Goal: Task Accomplishment & Management: Use online tool/utility

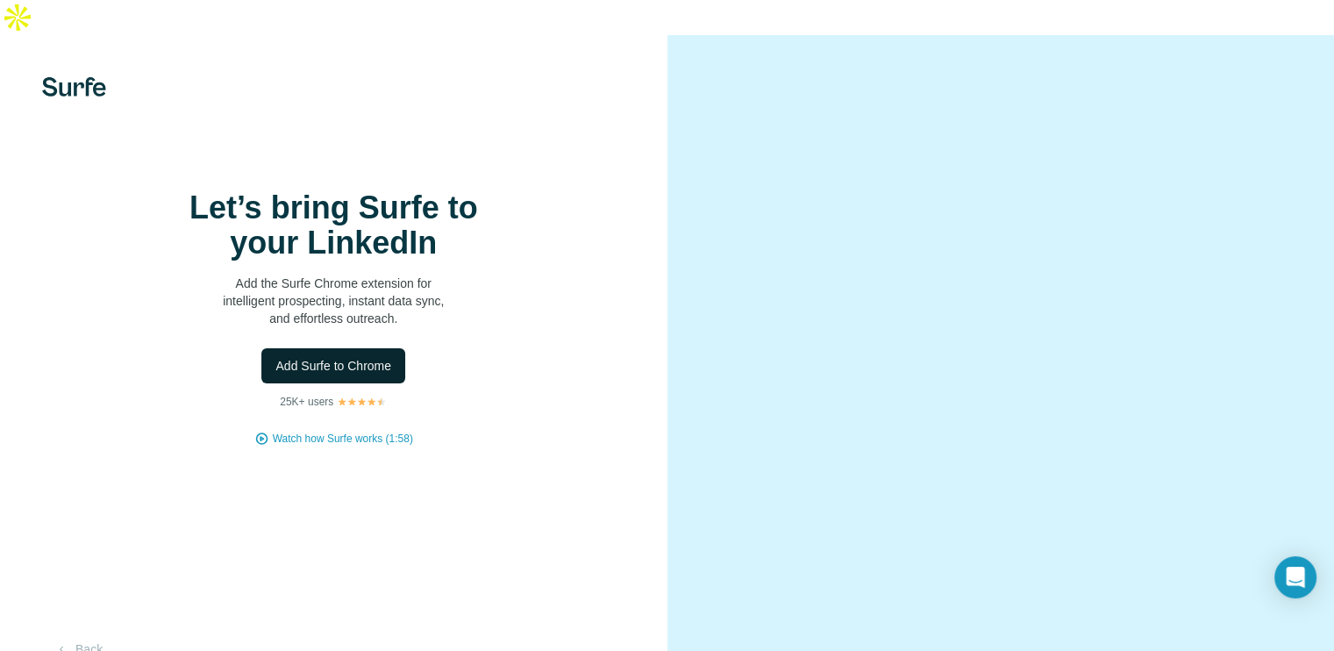
click at [327, 363] on span "Add Surfe to Chrome" at bounding box center [333, 366] width 116 height 18
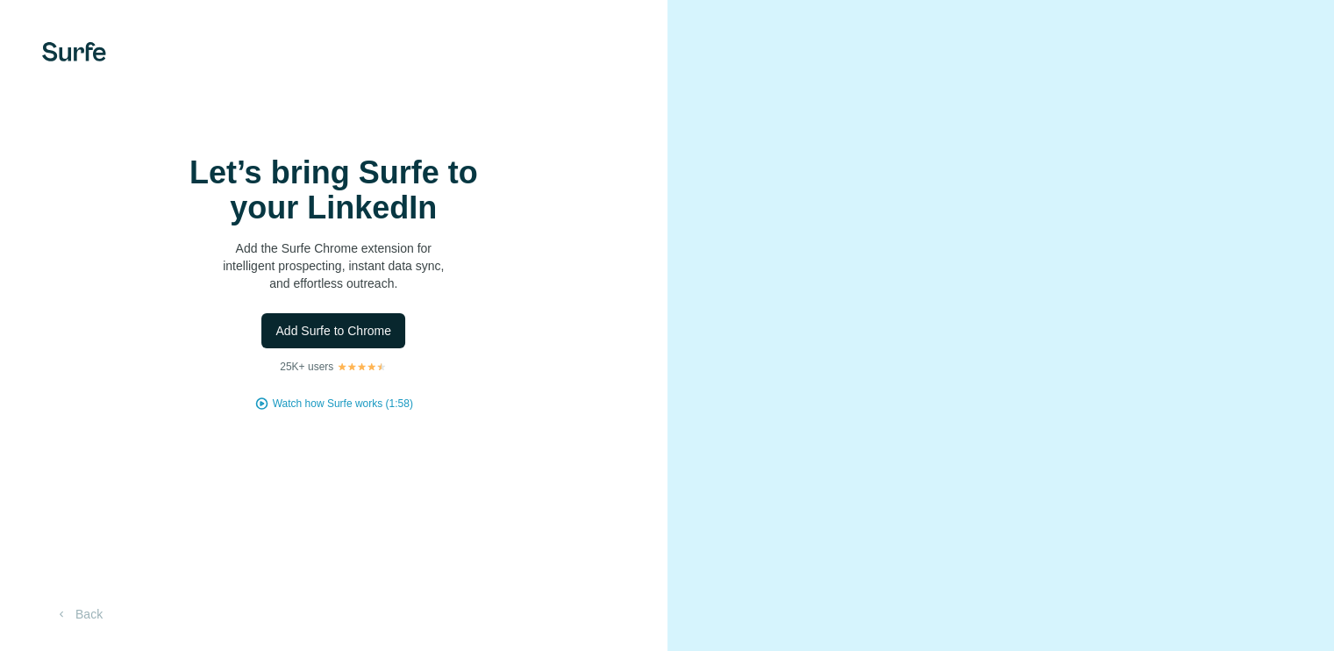
click at [350, 339] on span "Add Surfe to Chrome" at bounding box center [333, 331] width 116 height 18
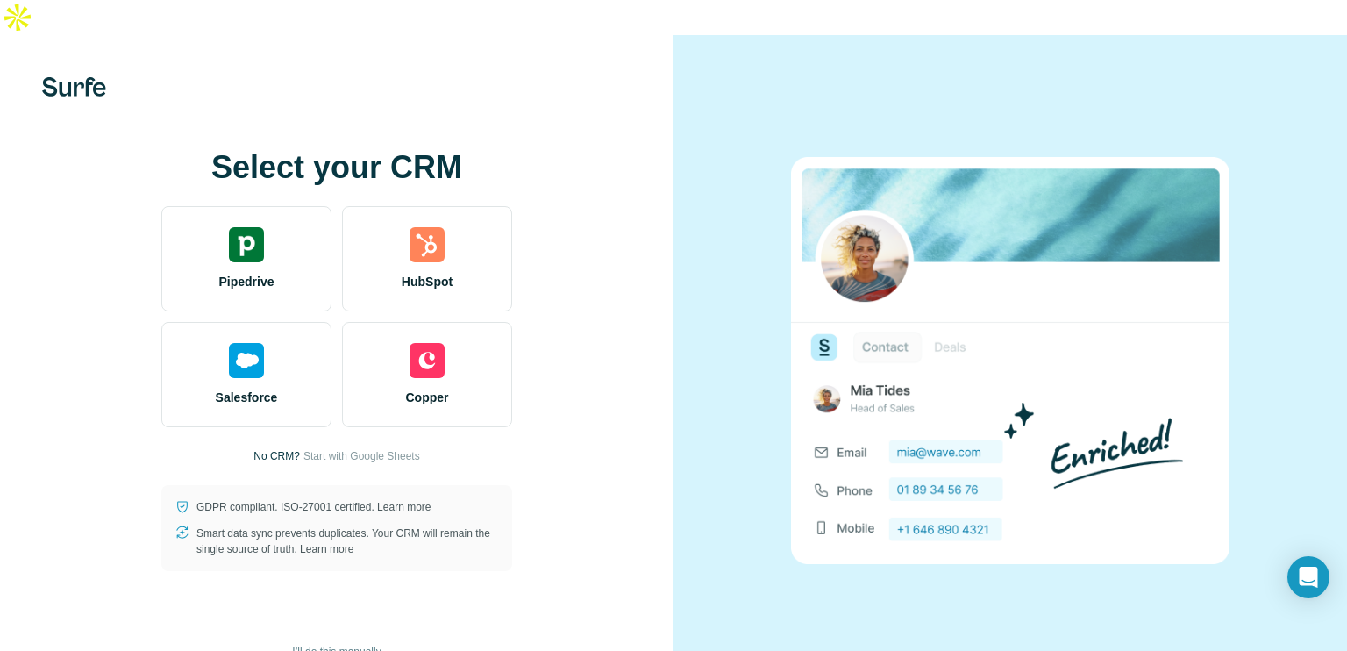
click at [360, 644] on span "I’ll do this manually" at bounding box center [336, 652] width 89 height 16
click at [354, 448] on span "Start with Google Sheets" at bounding box center [361, 456] width 117 height 16
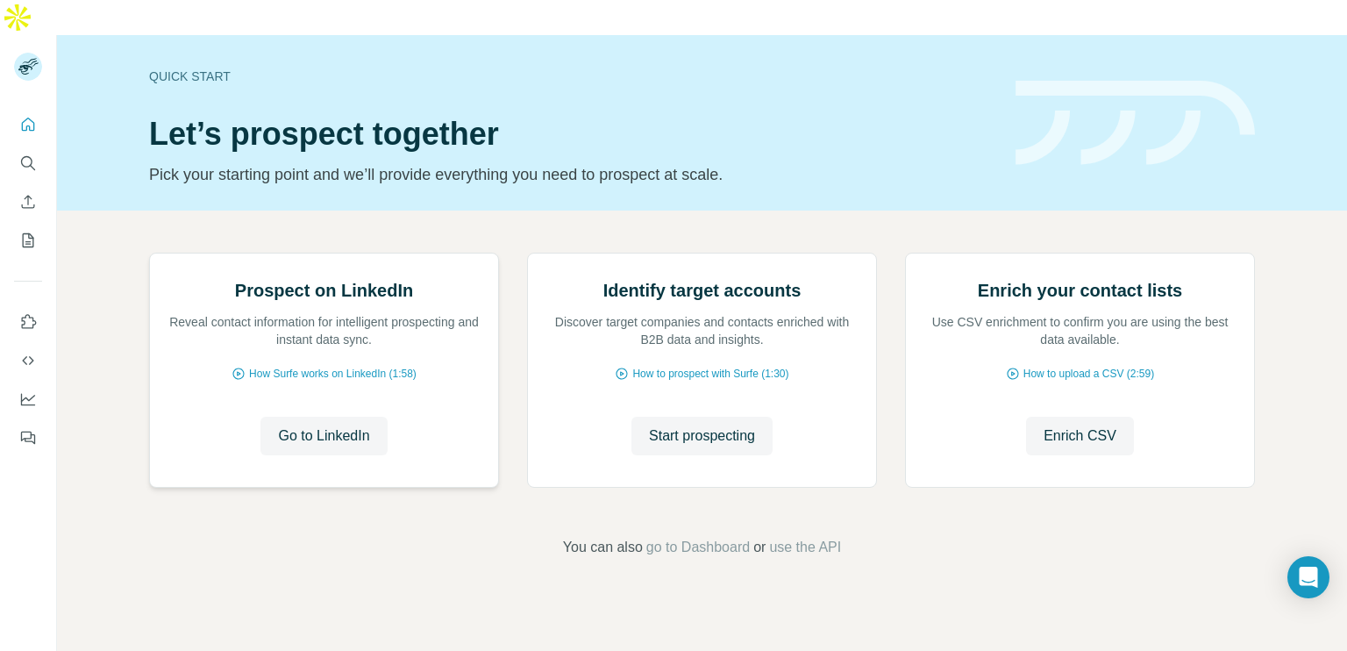
scroll to position [106, 0]
